Goal: Find contact information: Find contact information

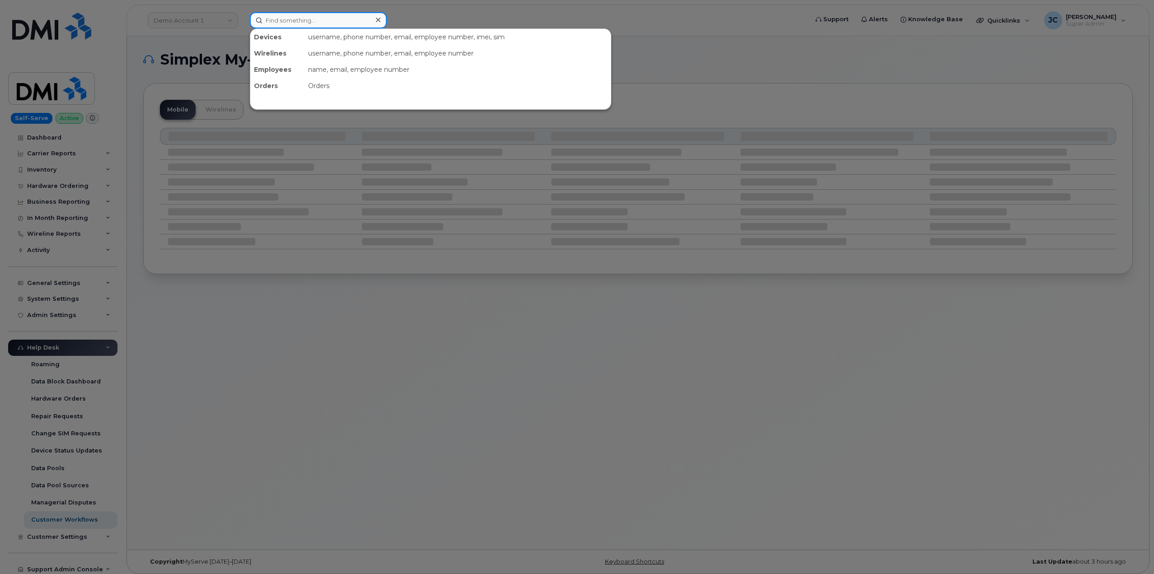
click at [302, 18] on input at bounding box center [318, 20] width 137 height 16
click at [191, 20] on div at bounding box center [577, 287] width 1154 height 574
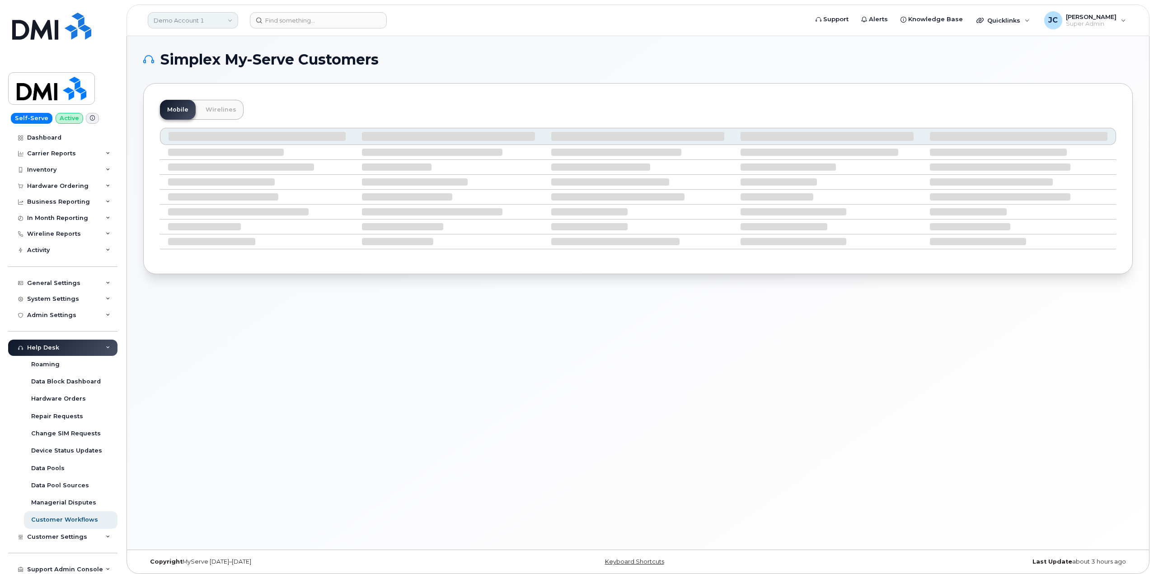
click at [191, 20] on link "Demo Account 1" at bounding box center [193, 20] width 90 height 16
type input "k"
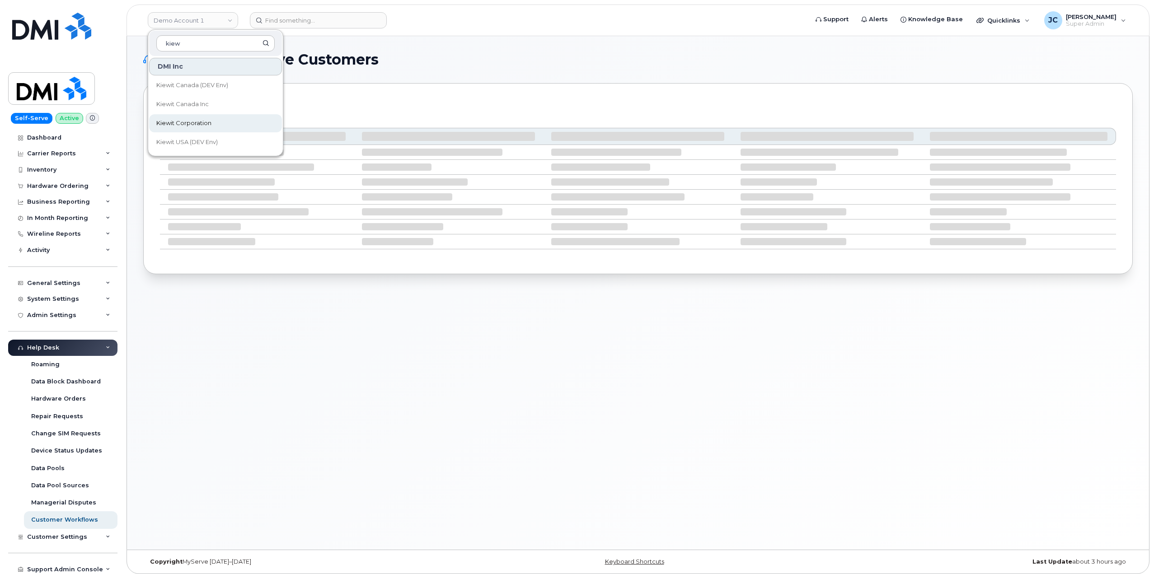
type input "kiew"
click at [188, 122] on span "Kiewit Corporation" at bounding box center [183, 123] width 55 height 9
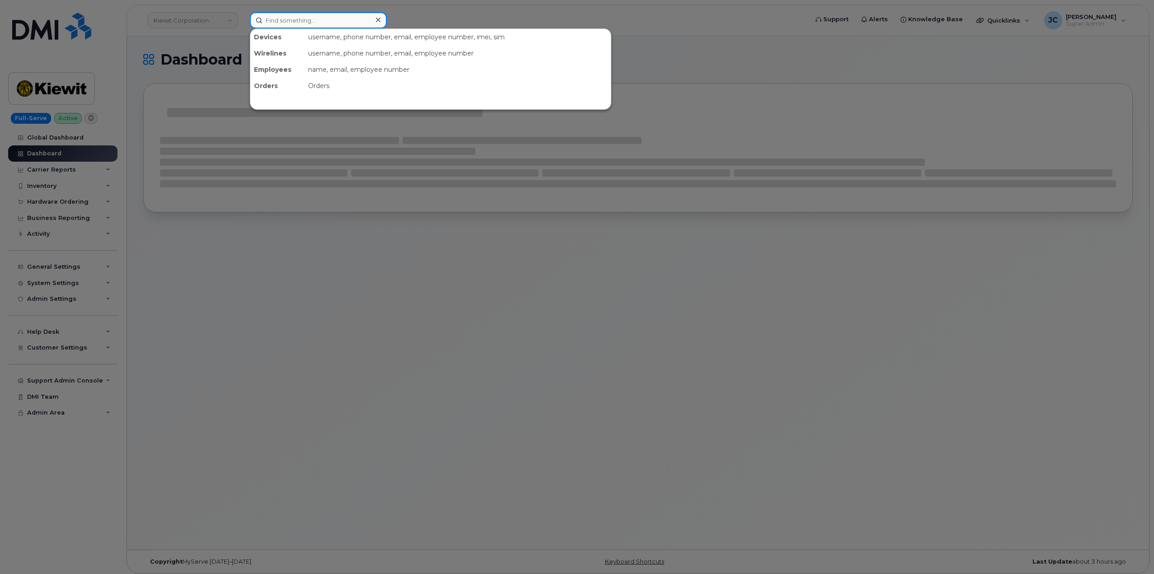
click at [325, 17] on input at bounding box center [318, 20] width 137 height 16
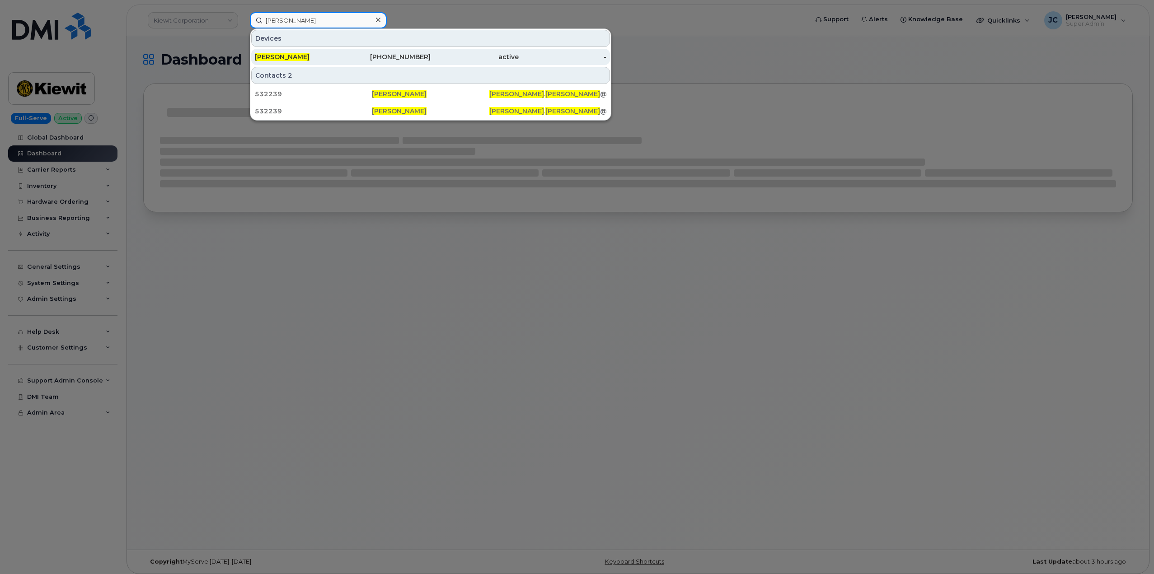
type input "[PERSON_NAME]"
click at [294, 57] on span "[PERSON_NAME]" at bounding box center [282, 57] width 55 height 8
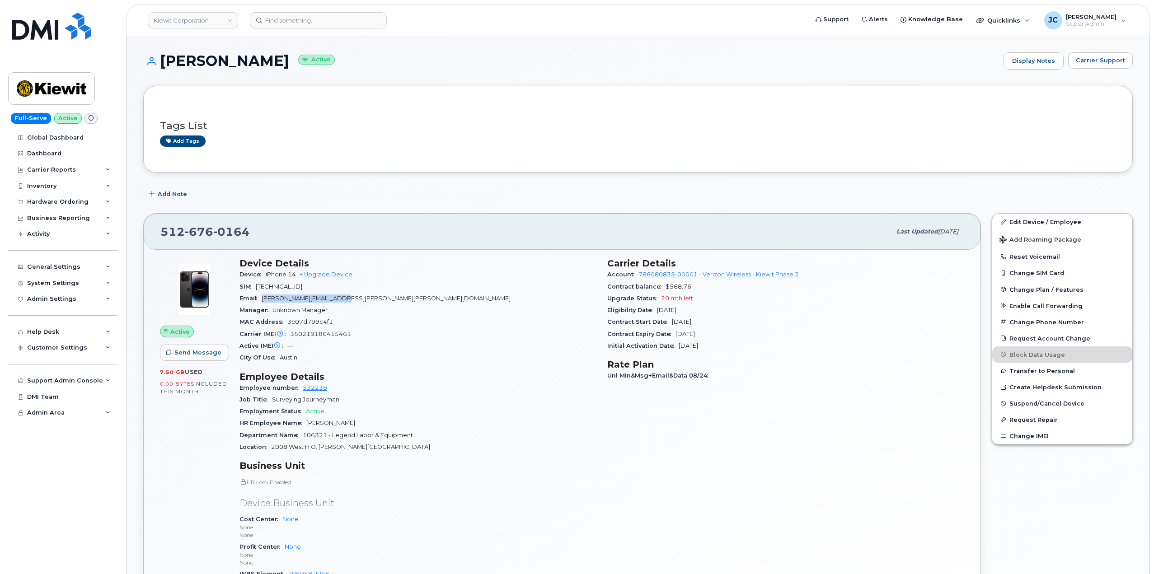
drag, startPoint x: 359, startPoint y: 301, endPoint x: 263, endPoint y: 302, distance: 96.3
click at [263, 302] on div "Email ETHAN.GODFREY@KIEWIT.COM" at bounding box center [418, 299] width 357 height 12
copy span "ETHAN.GODFREY@KIEWIT.COM"
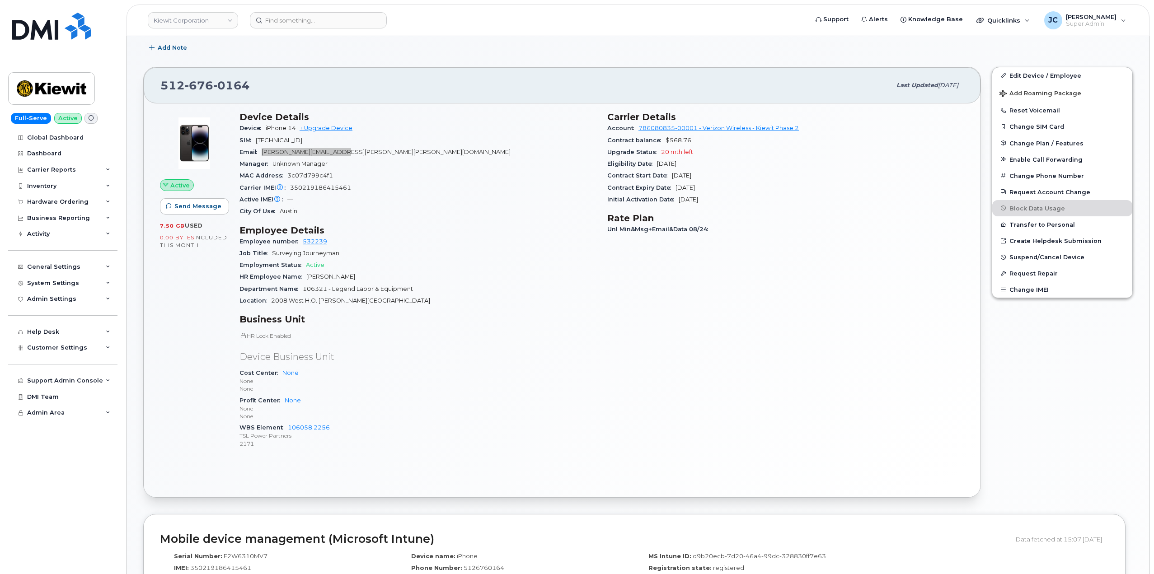
scroll to position [181, 0]
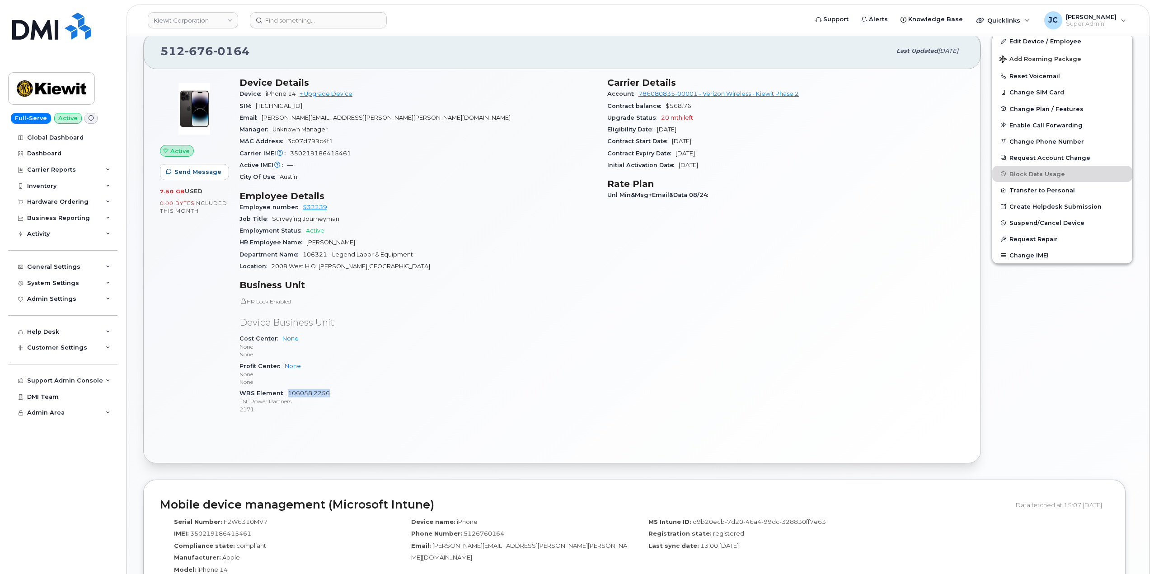
drag, startPoint x: 329, startPoint y: 392, endPoint x: 289, endPoint y: 395, distance: 40.7
click at [289, 395] on div "WBS Element 106058.2256 TSL Power Partners 2171" at bounding box center [418, 402] width 357 height 28
copy link "106058.2256"
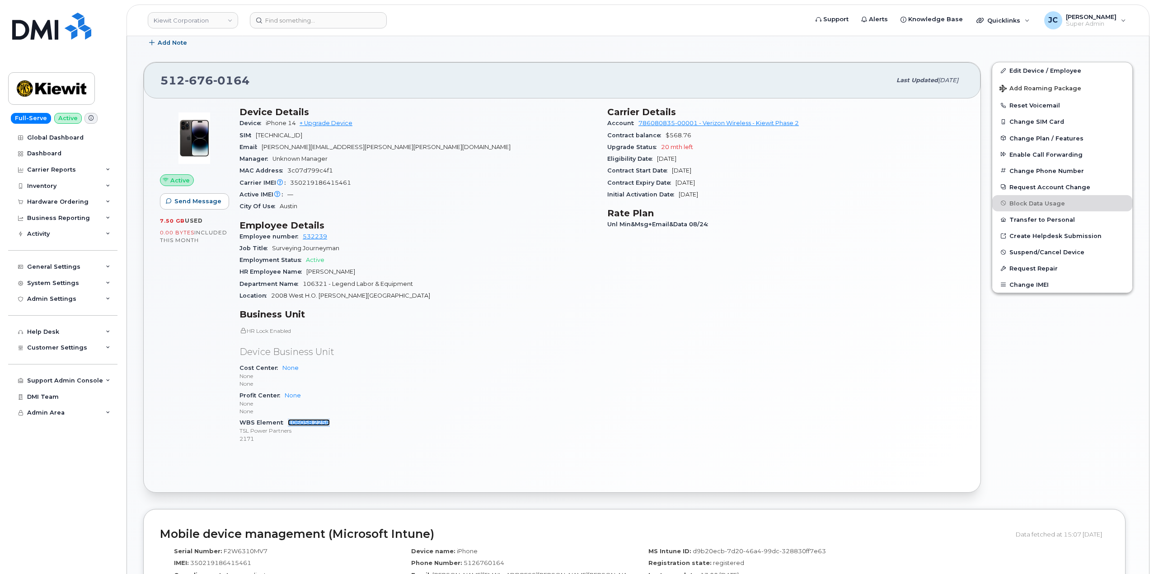
scroll to position [136, 0]
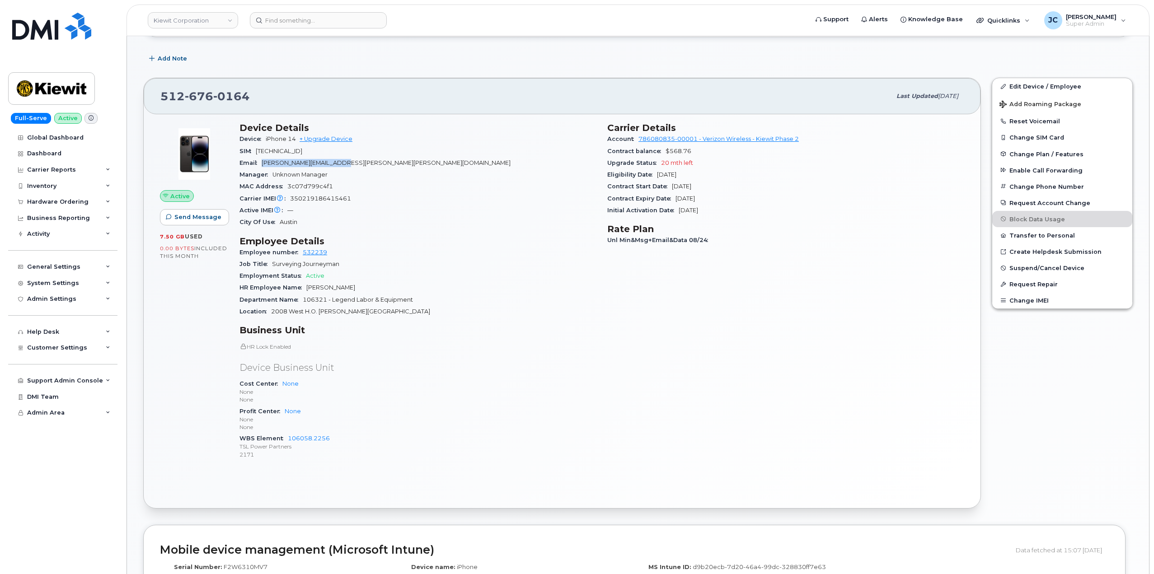
drag, startPoint x: 358, startPoint y: 160, endPoint x: 266, endPoint y: 161, distance: 92.2
click at [263, 161] on div "Email ETHAN.GODFREY@KIEWIT.COM" at bounding box center [418, 163] width 357 height 12
copy span "ETHAN.GODFREY@KIEWIT.COM"
drag, startPoint x: 331, startPoint y: 438, endPoint x: 288, endPoint y: 441, distance: 42.5
click at [288, 441] on div "WBS Element 106058.2256 TSL Power Partners 2171" at bounding box center [418, 447] width 357 height 28
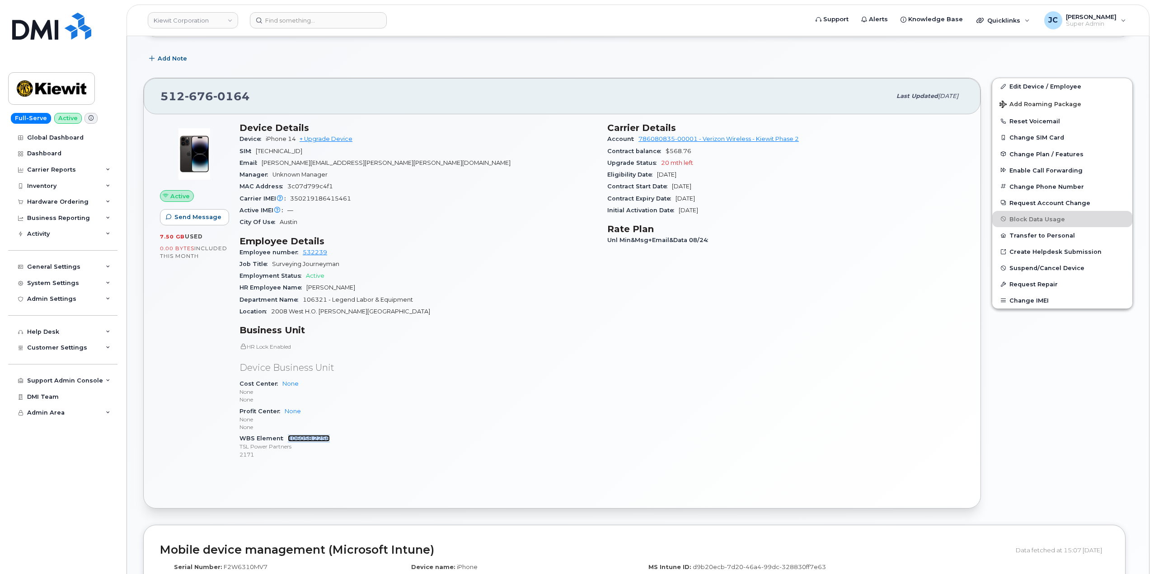
copy link "106058.2256"
